Goal: Find specific page/section: Find specific page/section

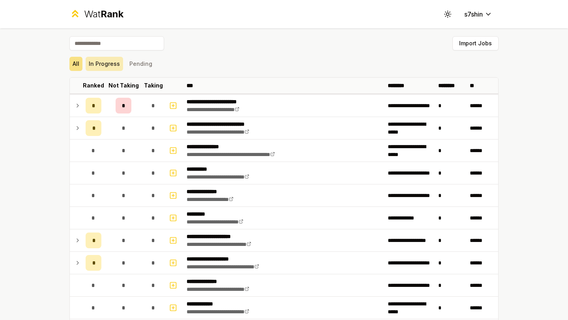
click at [102, 62] on button "In Progress" at bounding box center [104, 64] width 37 height 14
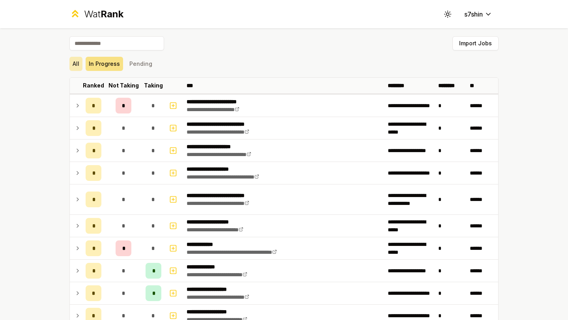
click at [75, 62] on button "All" at bounding box center [75, 64] width 13 height 14
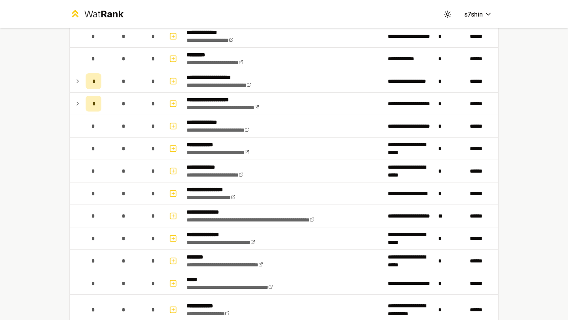
scroll to position [198, 0]
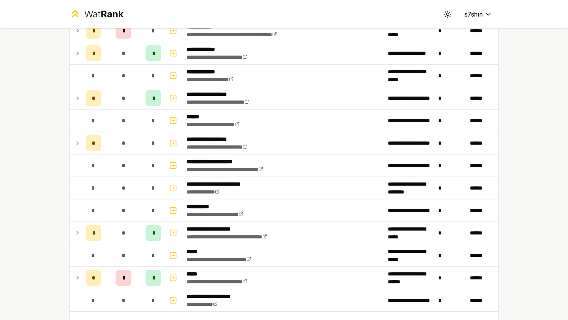
scroll to position [783, 0]
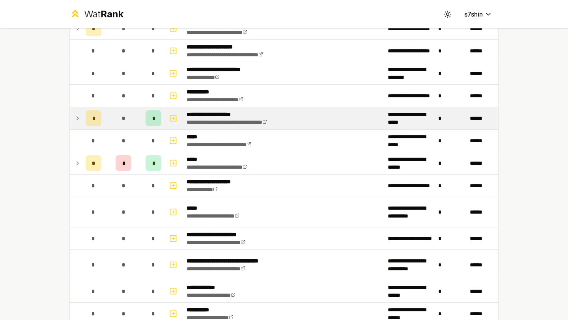
click at [316, 123] on td "**********" at bounding box center [283, 118] width 201 height 22
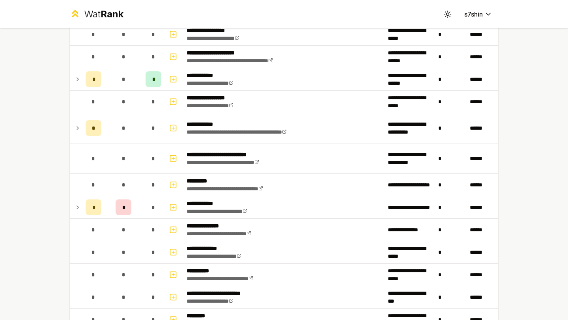
scroll to position [1725, 0]
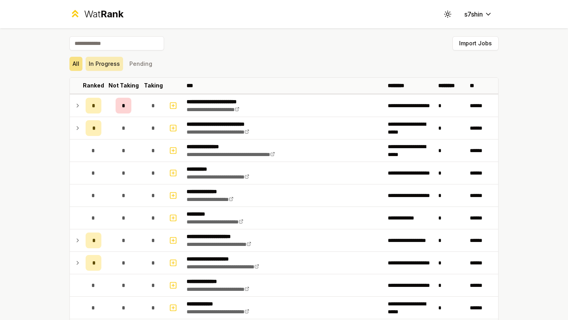
click at [109, 68] on button "In Progress" at bounding box center [104, 64] width 37 height 14
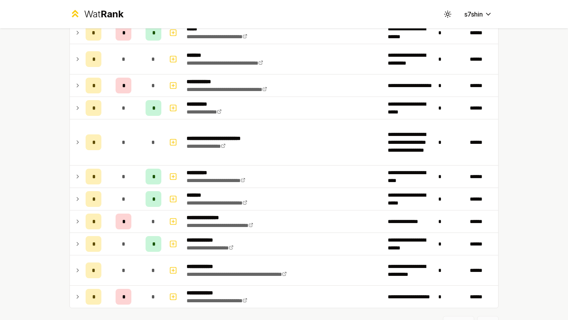
scroll to position [365, 0]
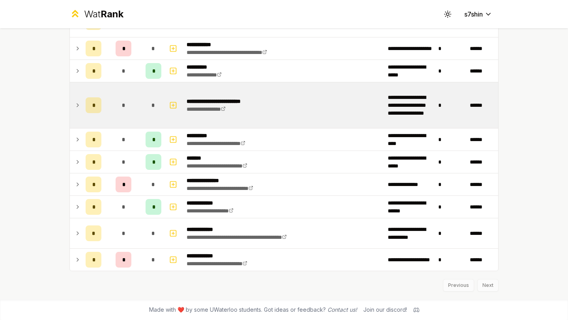
click at [131, 106] on td "*" at bounding box center [124, 105] width 38 height 46
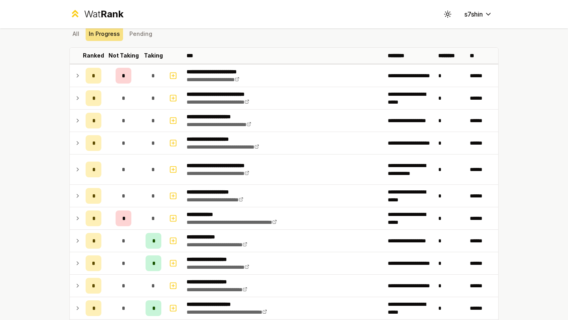
scroll to position [0, 0]
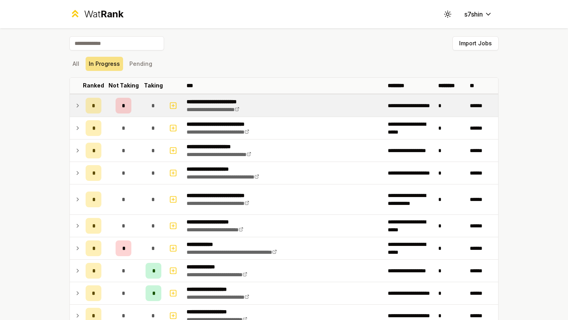
click at [126, 103] on div "*" at bounding box center [124, 106] width 16 height 16
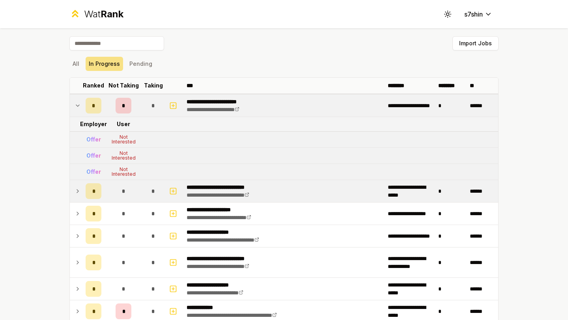
click at [121, 191] on div "*" at bounding box center [124, 191] width 16 height 16
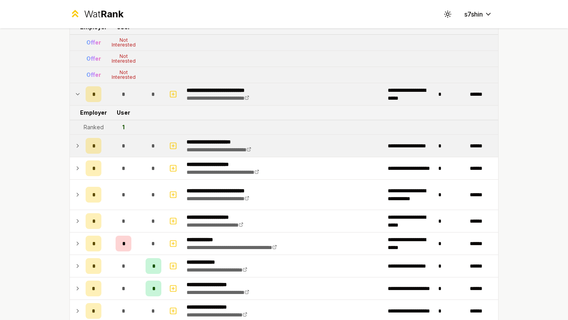
scroll to position [99, 0]
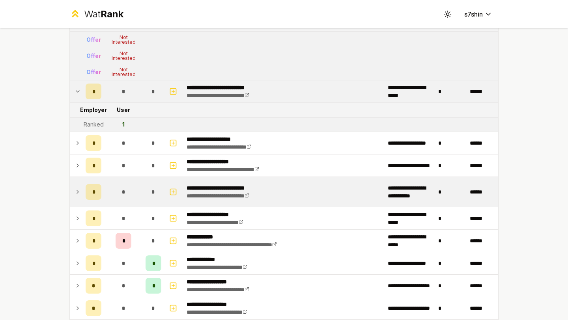
click at [122, 186] on div "*" at bounding box center [124, 192] width 16 height 16
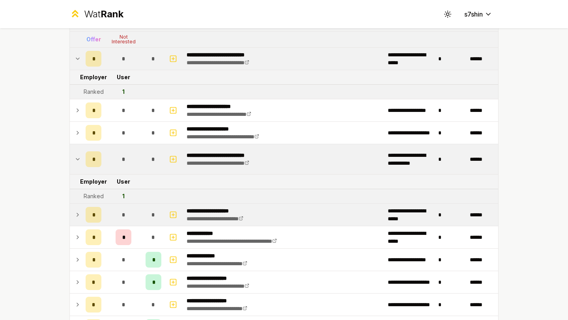
click at [117, 220] on div "*" at bounding box center [124, 215] width 16 height 16
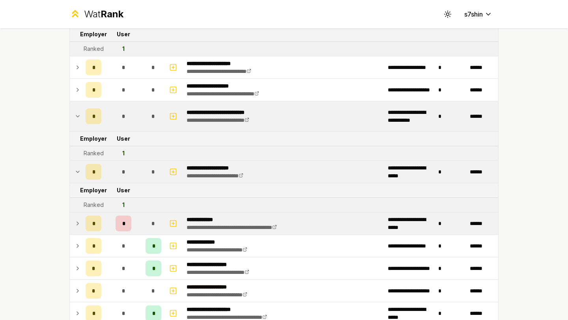
click at [117, 221] on div "*" at bounding box center [124, 224] width 16 height 16
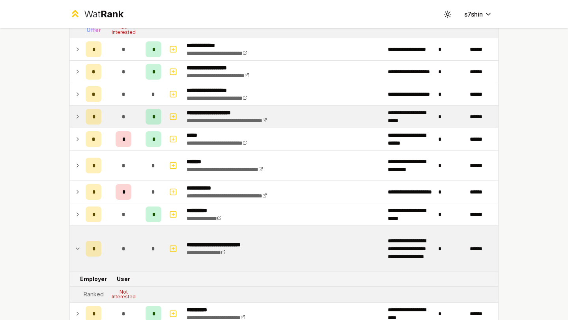
scroll to position [400, 0]
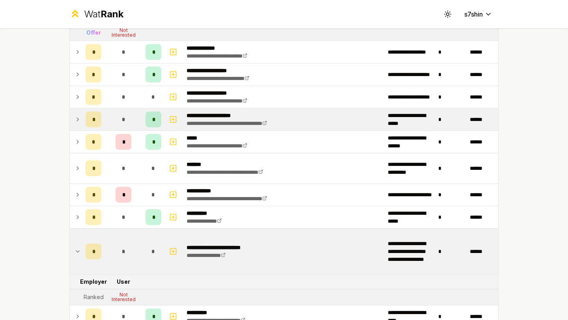
click at [147, 124] on div "*" at bounding box center [154, 120] width 16 height 16
